Goal: Check status: Check status

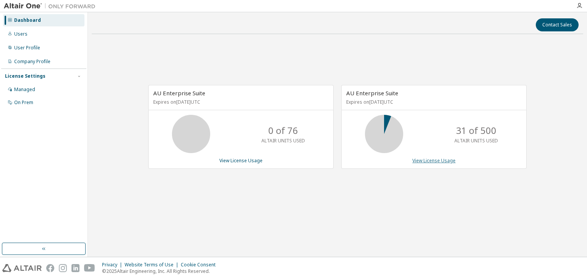
click at [442, 158] on link "View License Usage" at bounding box center [434, 160] width 43 height 6
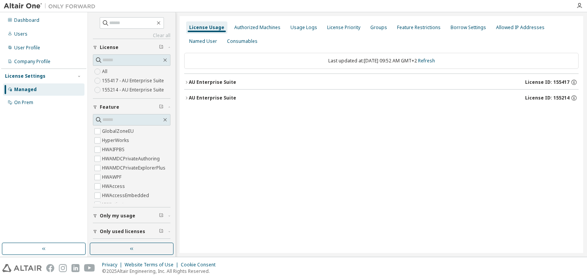
click at [186, 82] on icon "button" at bounding box center [186, 82] width 5 height 5
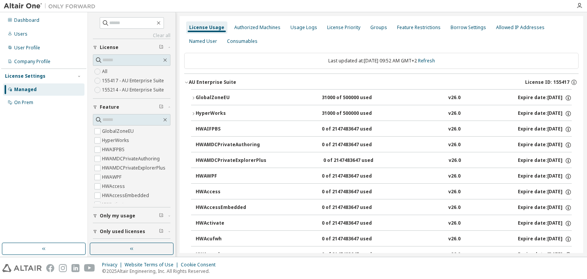
click at [192, 98] on icon "button" at bounding box center [193, 98] width 5 height 5
